Goal: Information Seeking & Learning: Learn about a topic

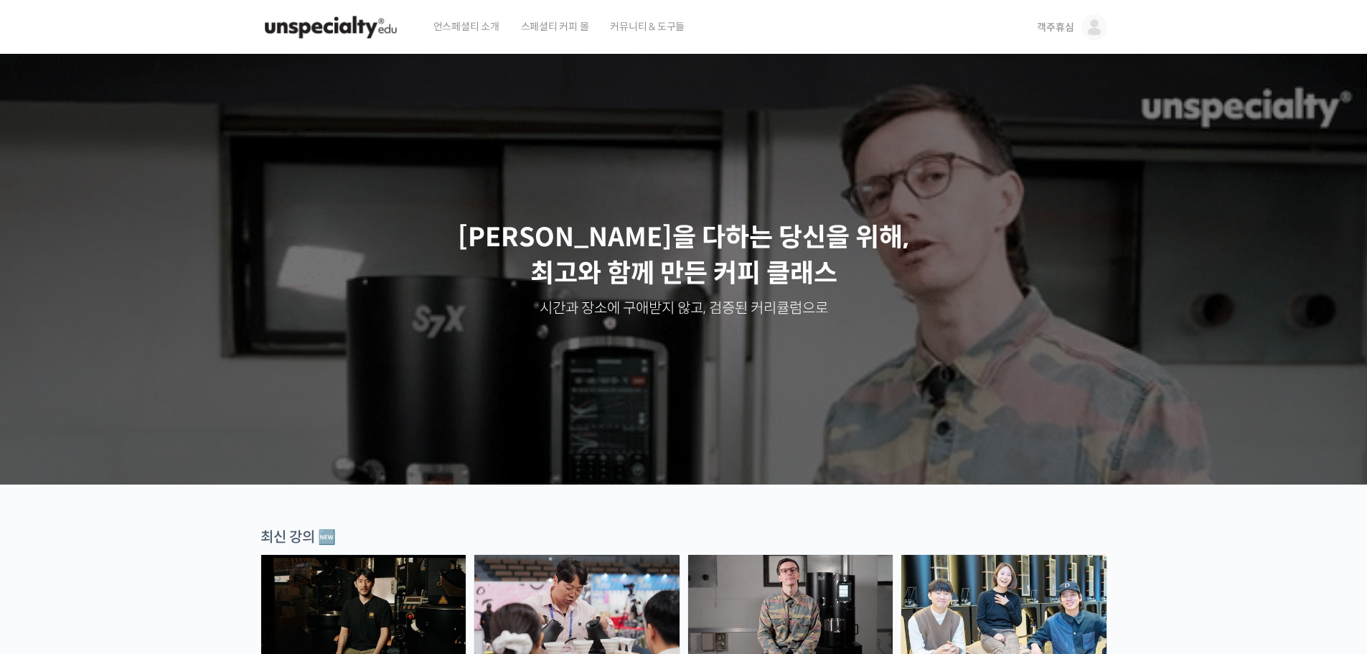
click at [1074, 31] on link "객주휴심" at bounding box center [1072, 27] width 70 height 55
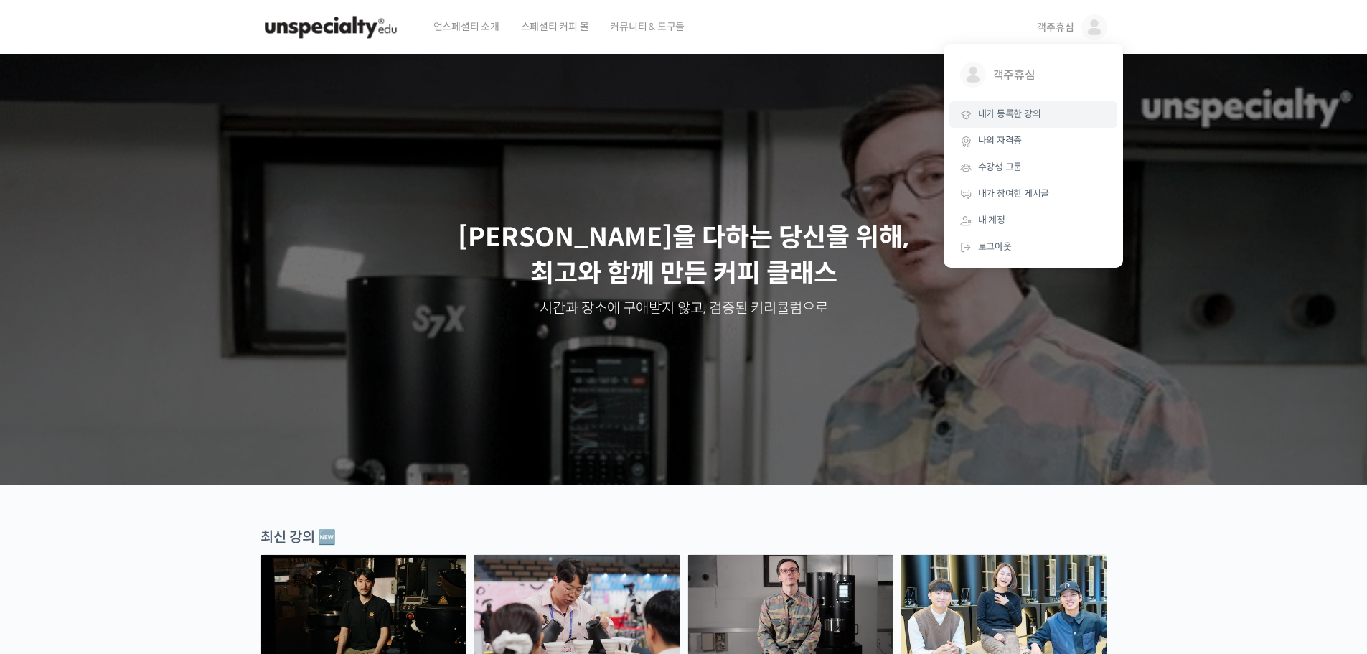
click at [1040, 119] on link "내가 등록한 강의" at bounding box center [1033, 114] width 168 height 27
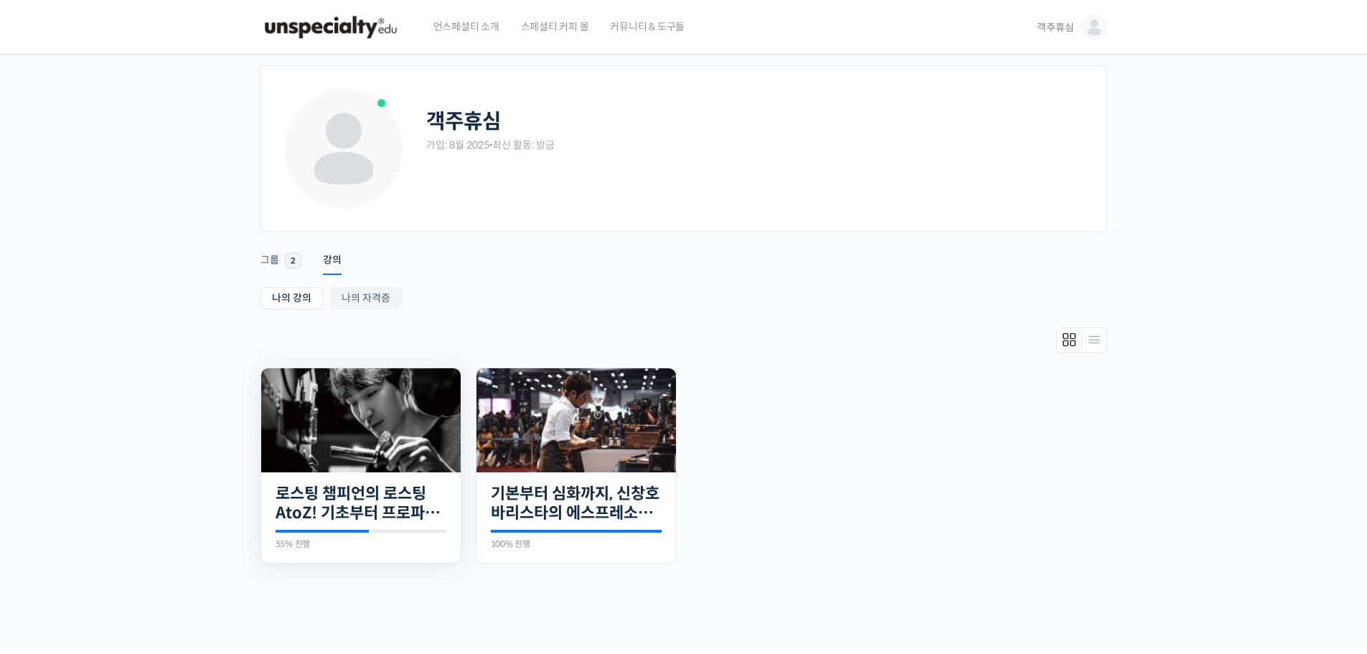
click at [352, 440] on img at bounding box center [360, 420] width 199 height 104
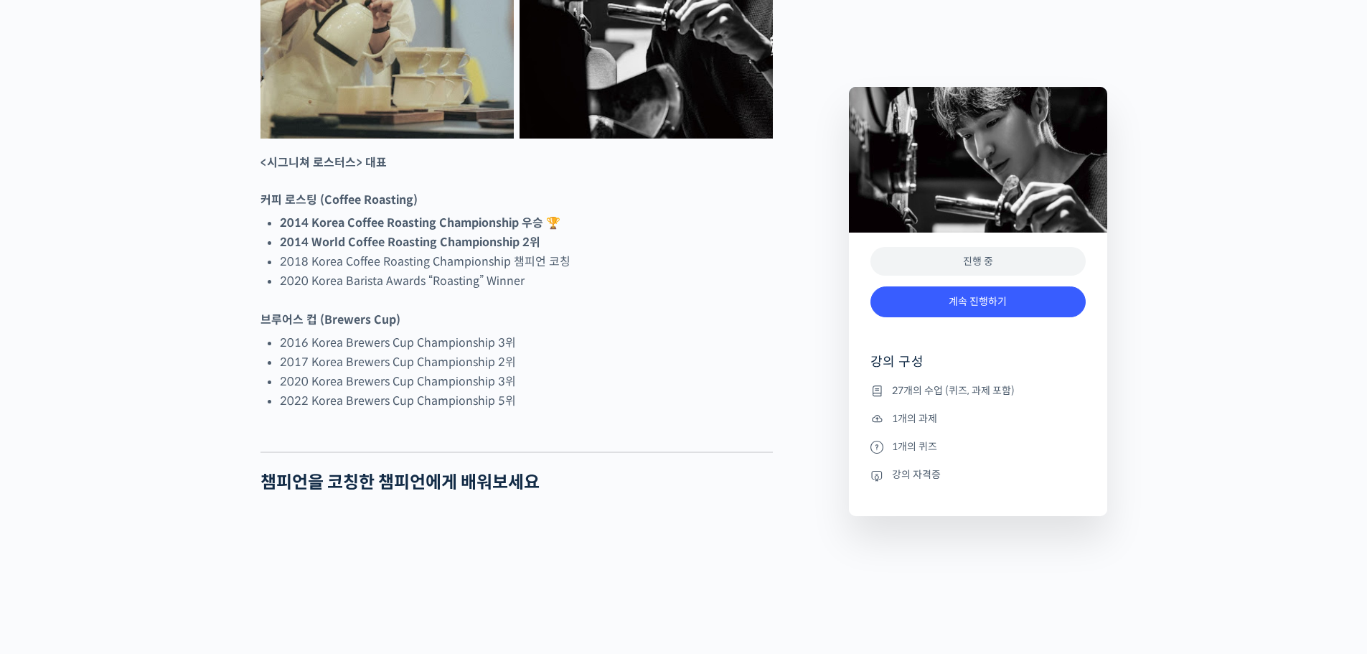
scroll to position [1004, 0]
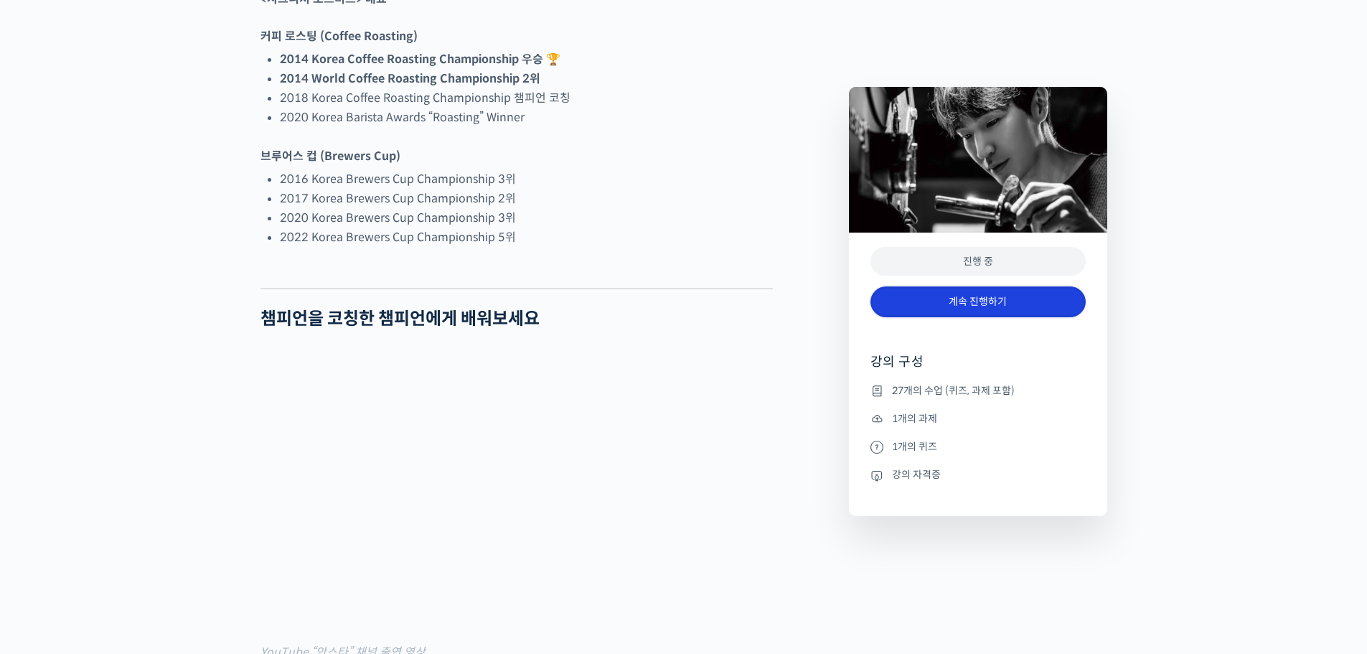
click at [976, 306] on link "계속 진행하기" at bounding box center [977, 301] width 215 height 31
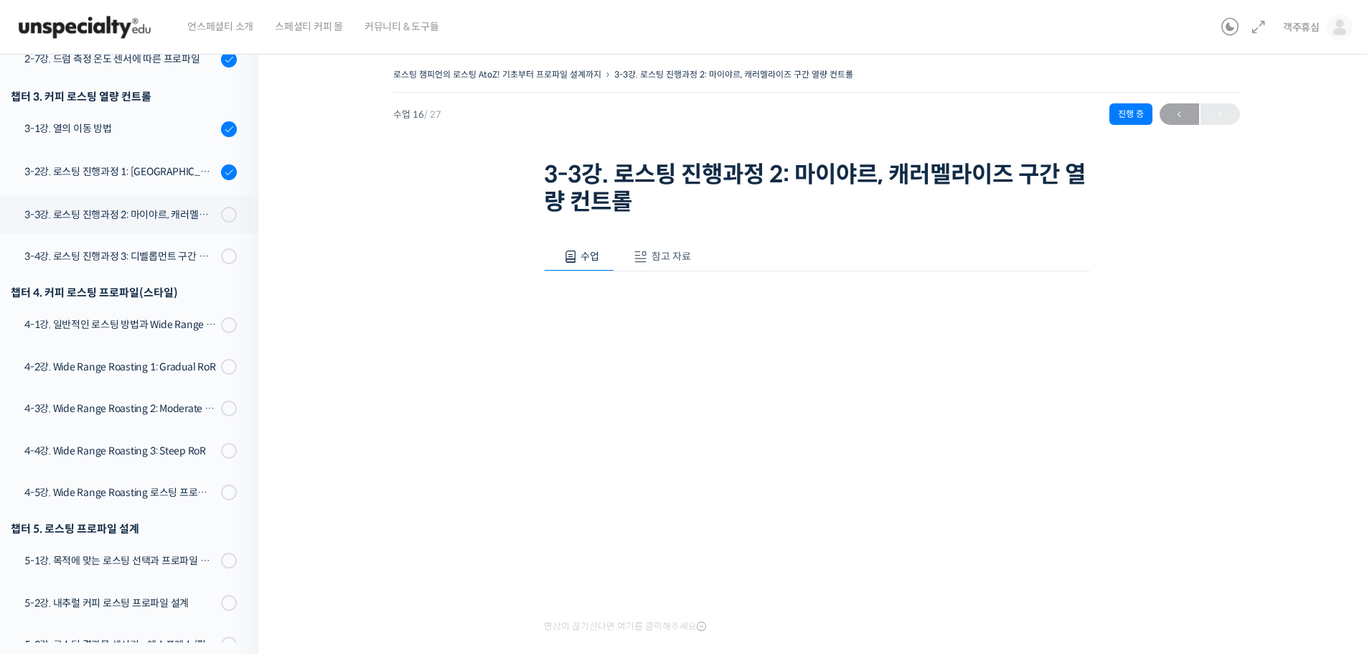
scroll to position [765, 0]
click at [190, 128] on div "3-1강. 열의 이동 방법" at bounding box center [120, 131] width 192 height 16
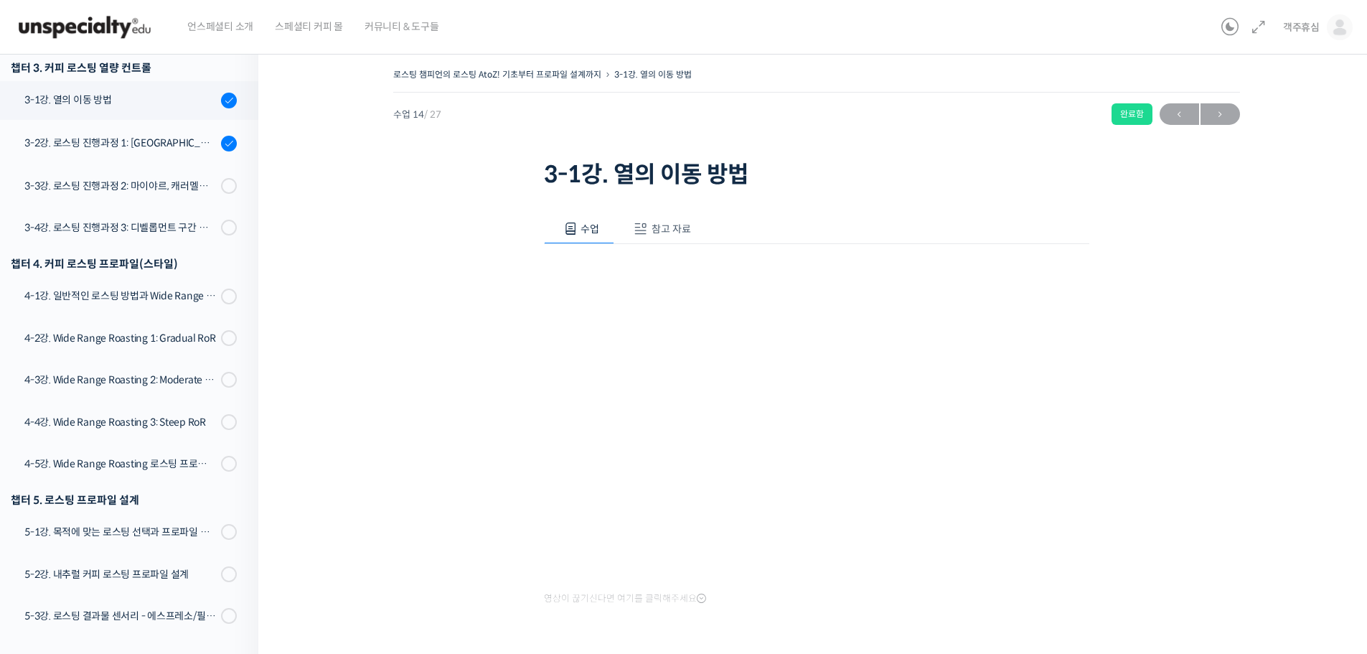
scroll to position [788, 0]
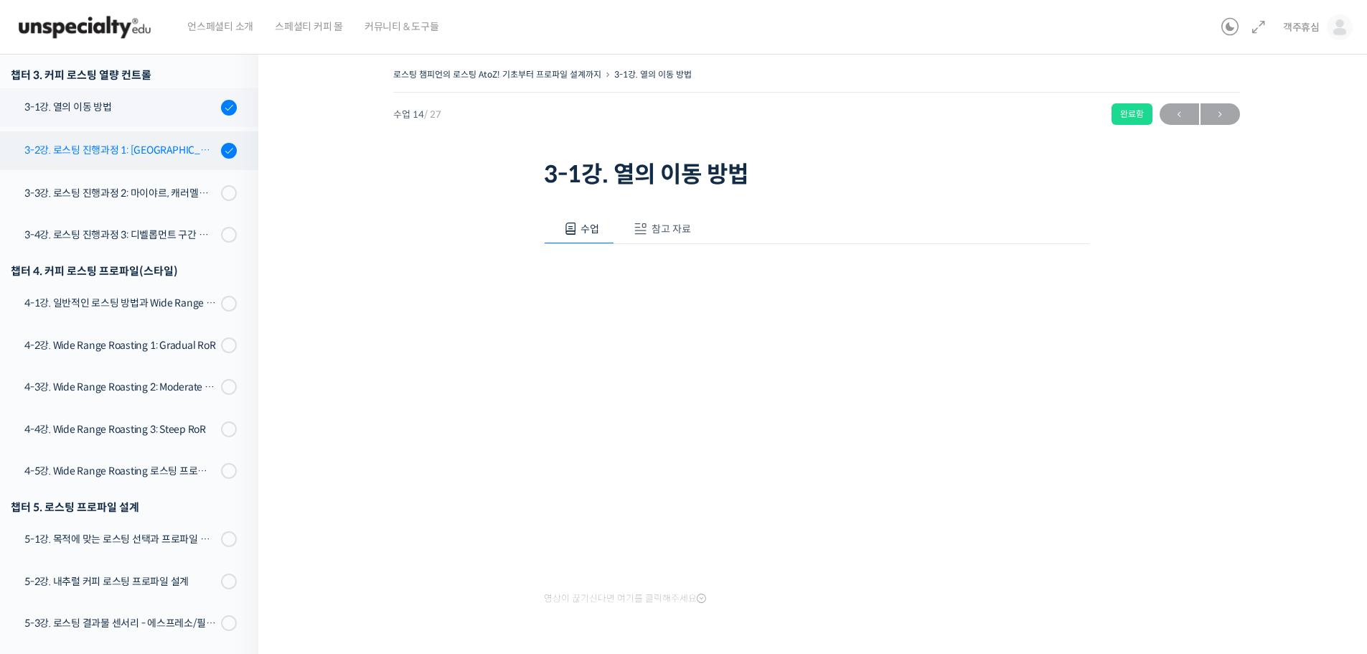
click at [169, 163] on link "3-2강. 로스팅 진행과정 1: [GEOGRAPHIC_DATA] 구간 열량 컨트롤" at bounding box center [125, 150] width 265 height 39
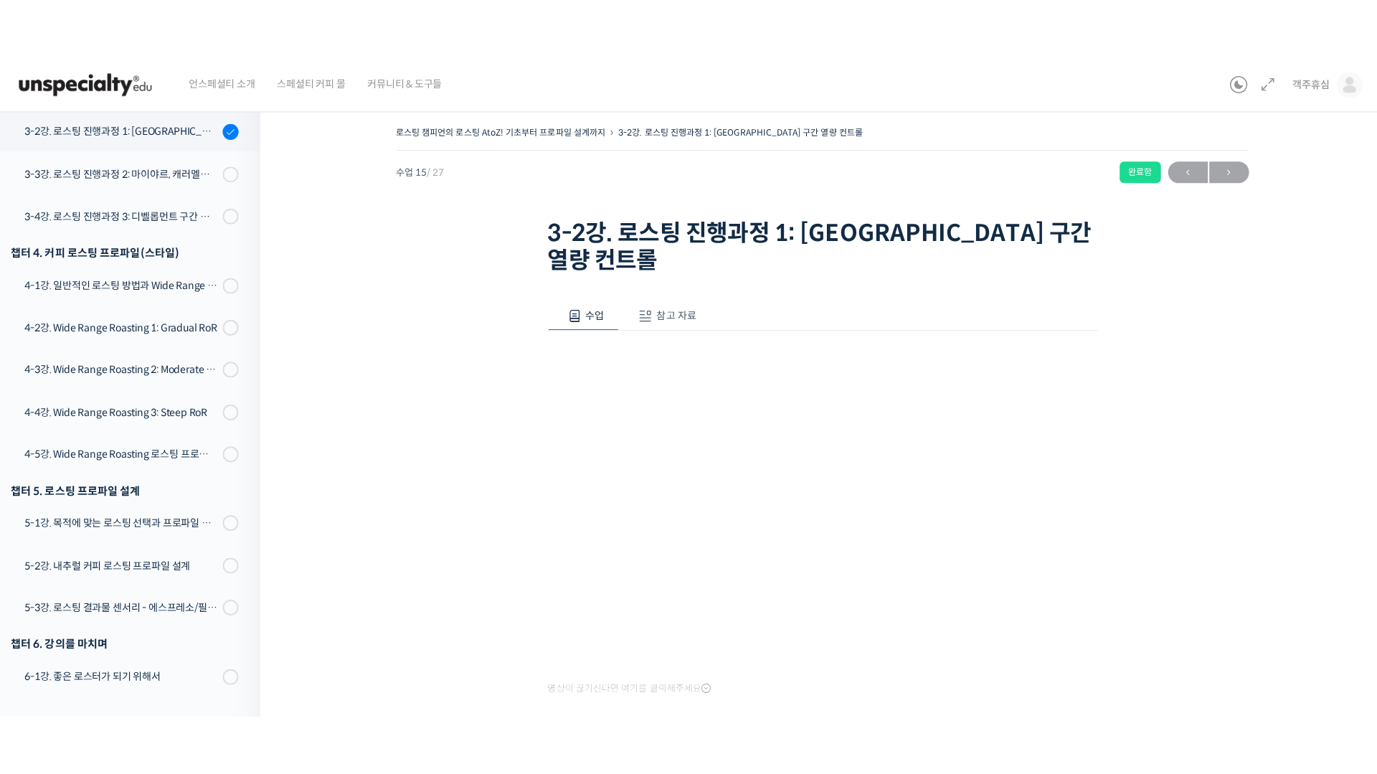
scroll to position [788, 0]
